Goal: Information Seeking & Learning: Learn about a topic

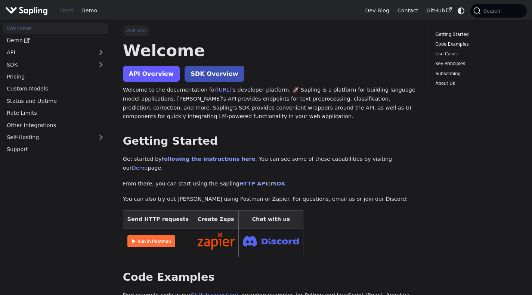
click at [154, 72] on link "API Overview" at bounding box center [151, 74] width 57 height 16
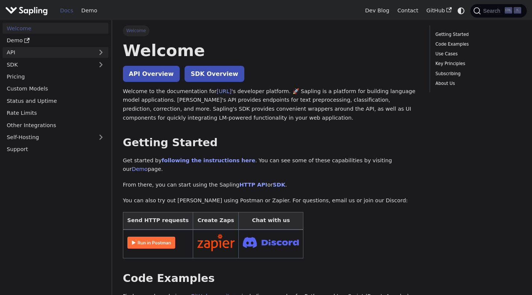
click at [15, 57] on link "API" at bounding box center [48, 52] width 91 height 11
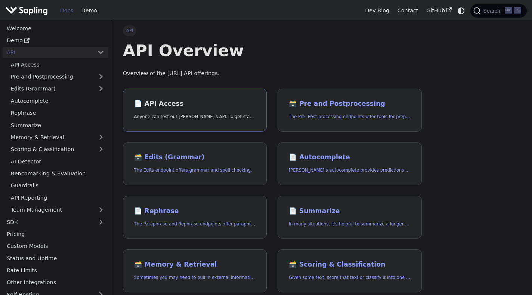
drag, startPoint x: 0, startPoint y: 0, endPoint x: 181, endPoint y: 111, distance: 212.7
click at [181, 111] on link "📄️ API Access Anyone can test out Sapling's API. To get started with the API, s…" at bounding box center [195, 110] width 144 height 43
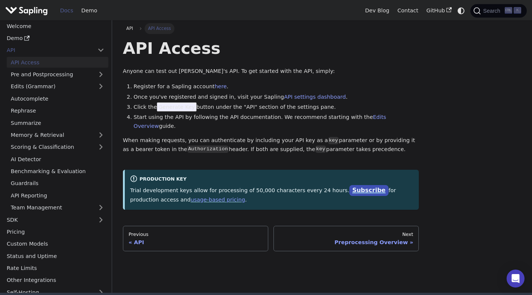
scroll to position [2, 0]
click at [349, 185] on link "Subscribe" at bounding box center [368, 190] width 39 height 11
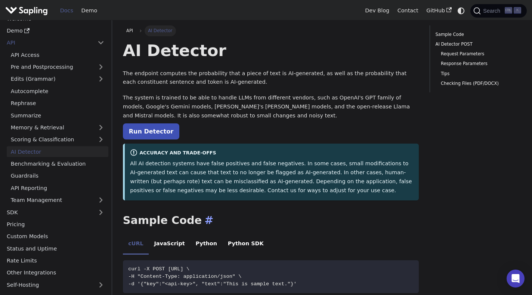
scroll to position [122, 0]
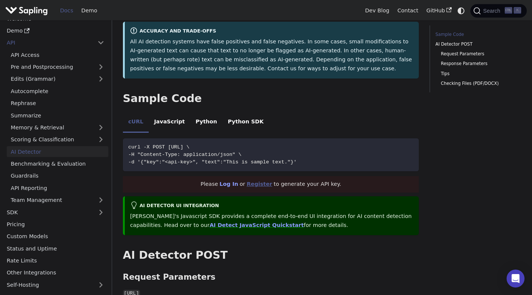
click at [256, 186] on link "Register" at bounding box center [259, 184] width 25 height 6
